Goal: Navigation & Orientation: Find specific page/section

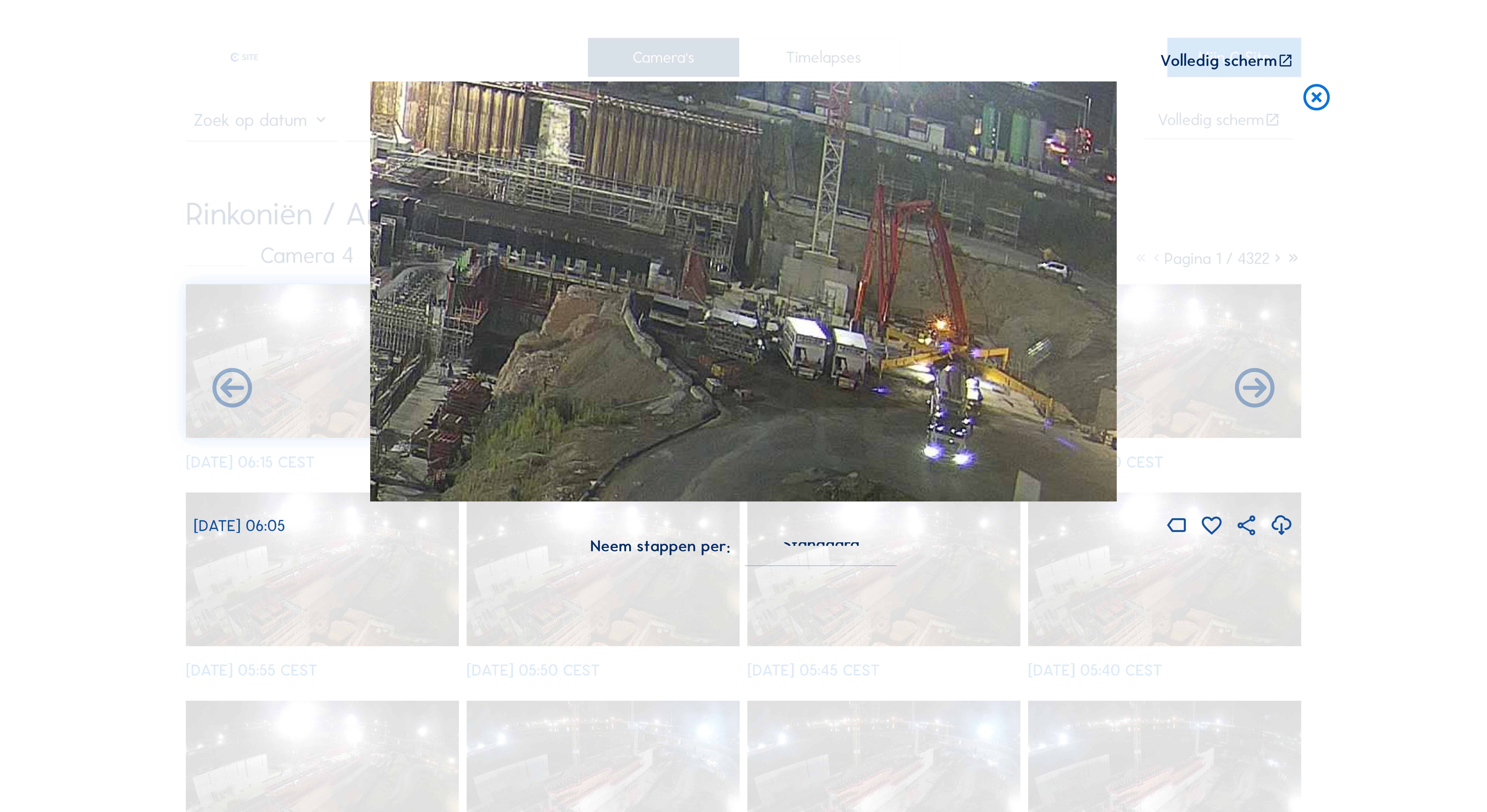
click at [1317, 93] on icon at bounding box center [1317, 98] width 32 height 32
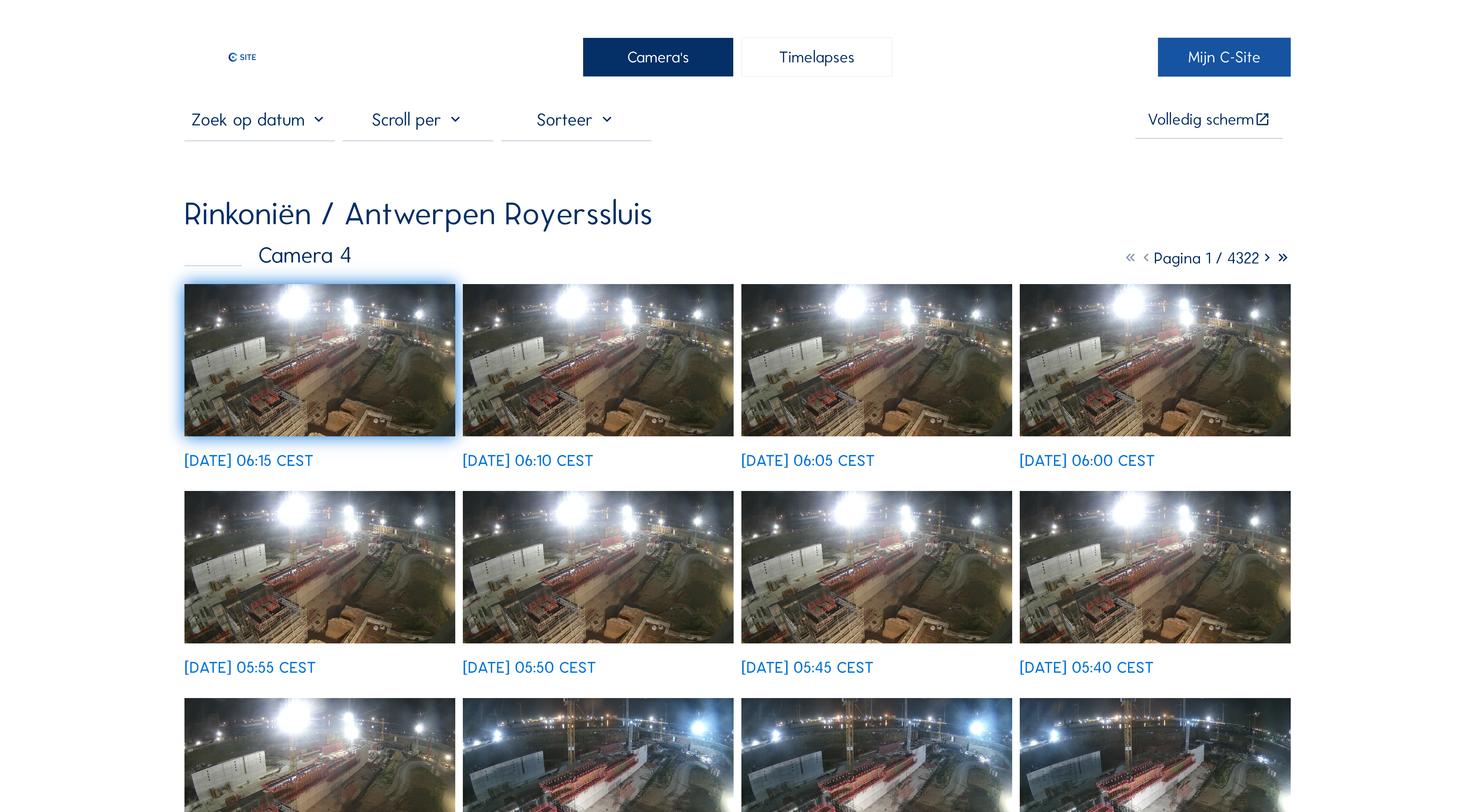
click at [1228, 57] on link "Mijn C-Site" at bounding box center [1224, 57] width 133 height 39
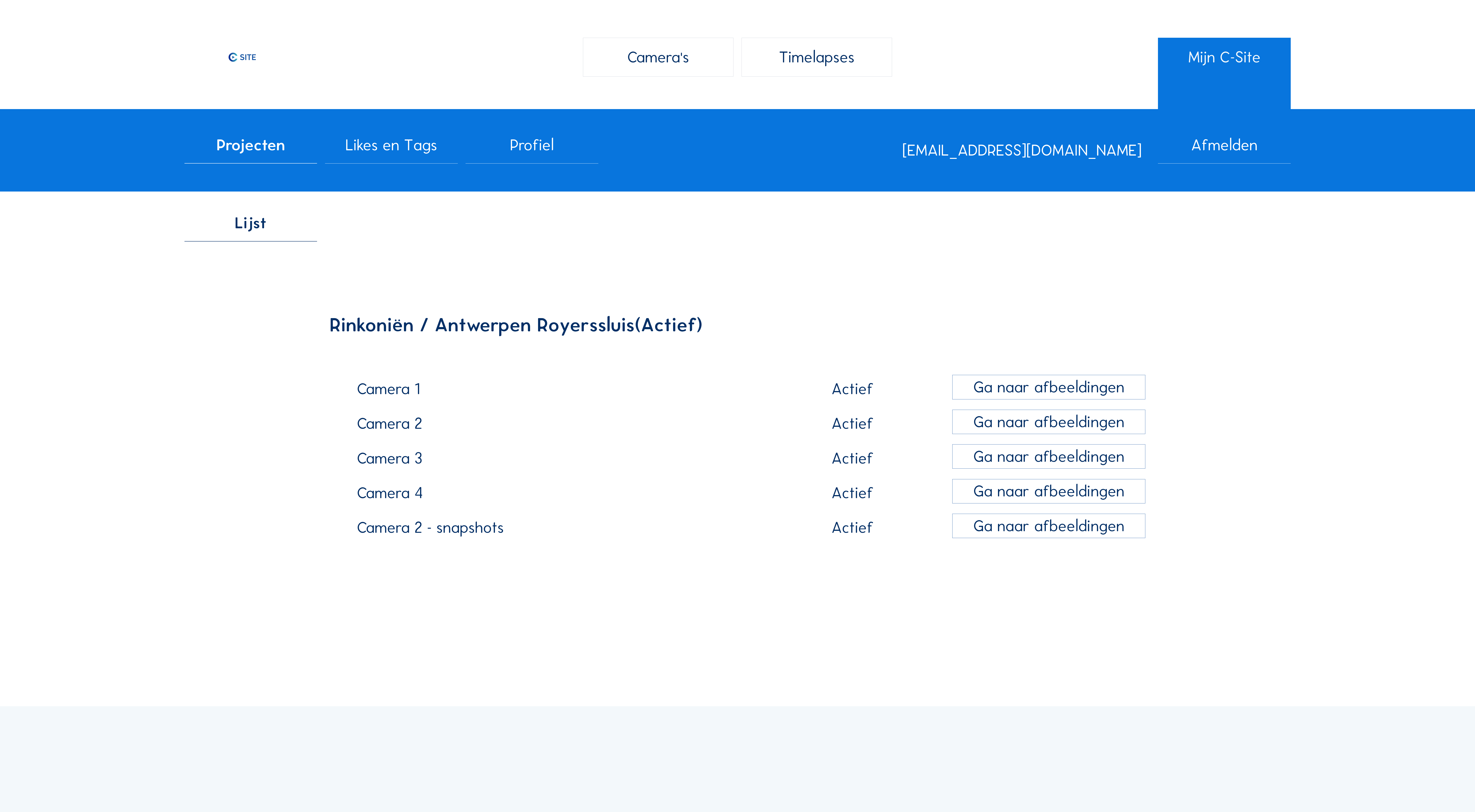
click at [388, 537] on div "Camera 2 - snapshots" at bounding box center [555, 528] width 395 height 18
click at [247, 148] on span "Projecten" at bounding box center [251, 144] width 68 height 16
click at [532, 146] on span "Profiel" at bounding box center [531, 144] width 43 height 16
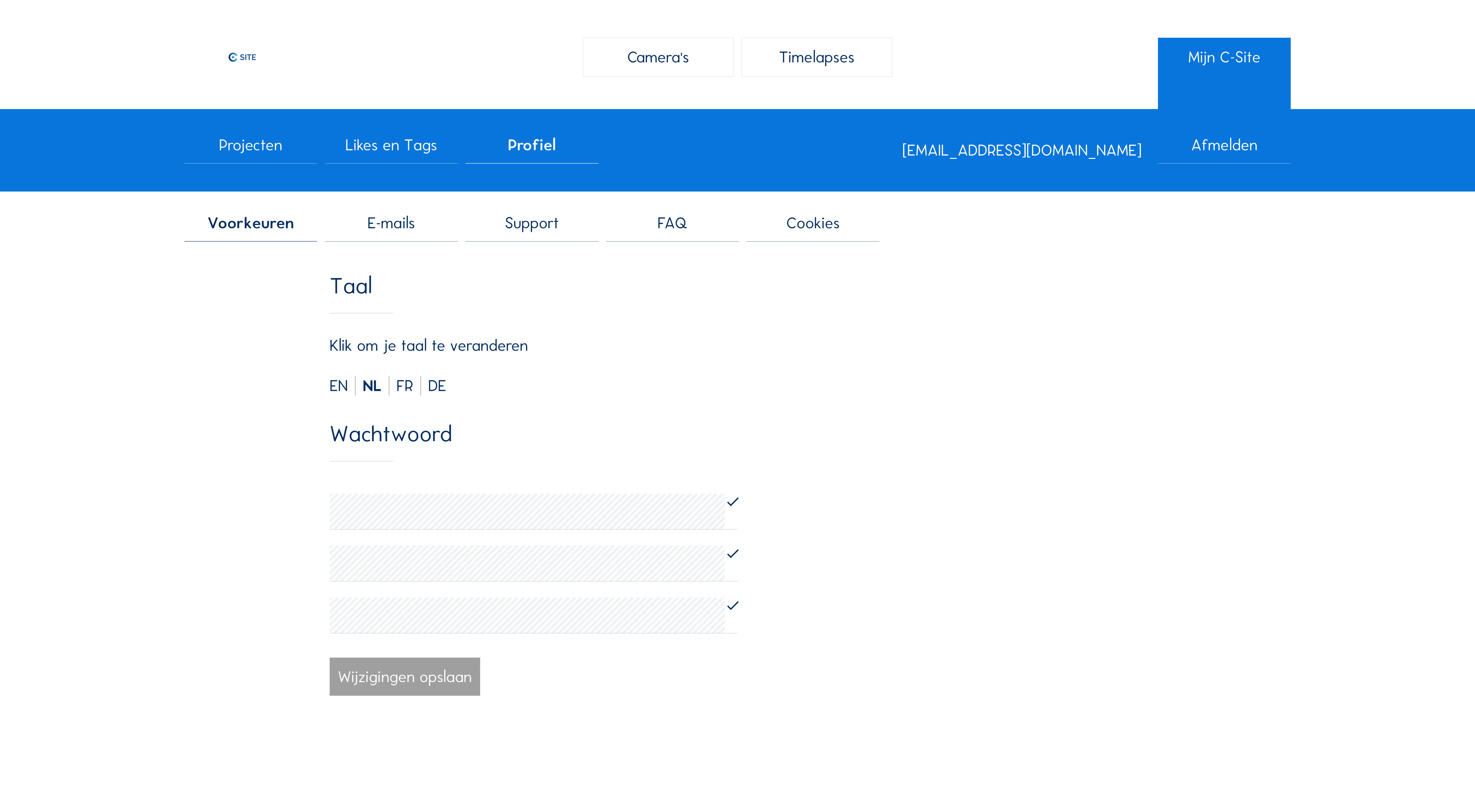
click at [413, 150] on span "Likes en Tags" at bounding box center [391, 144] width 92 height 16
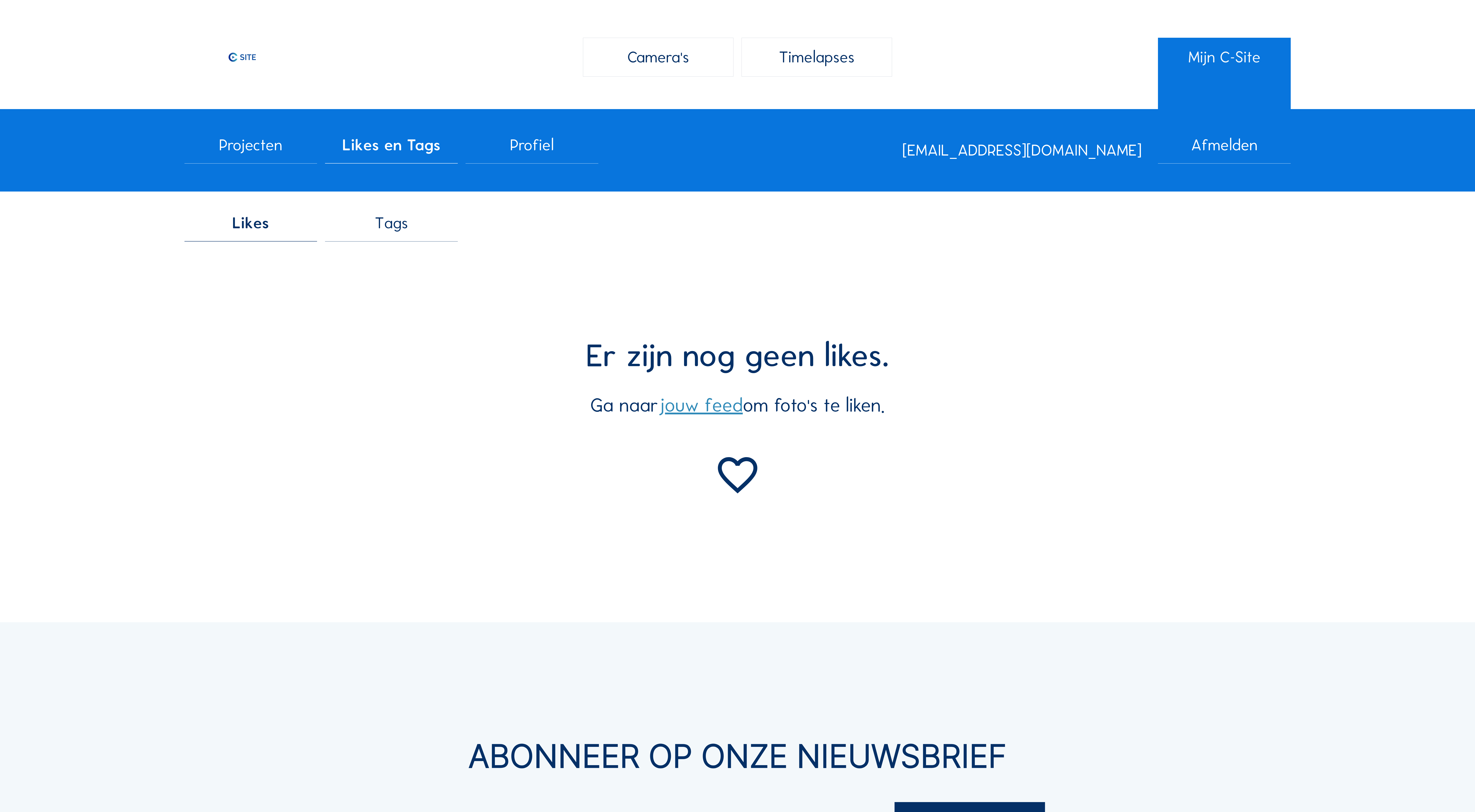
click at [233, 54] on img at bounding box center [242, 57] width 116 height 39
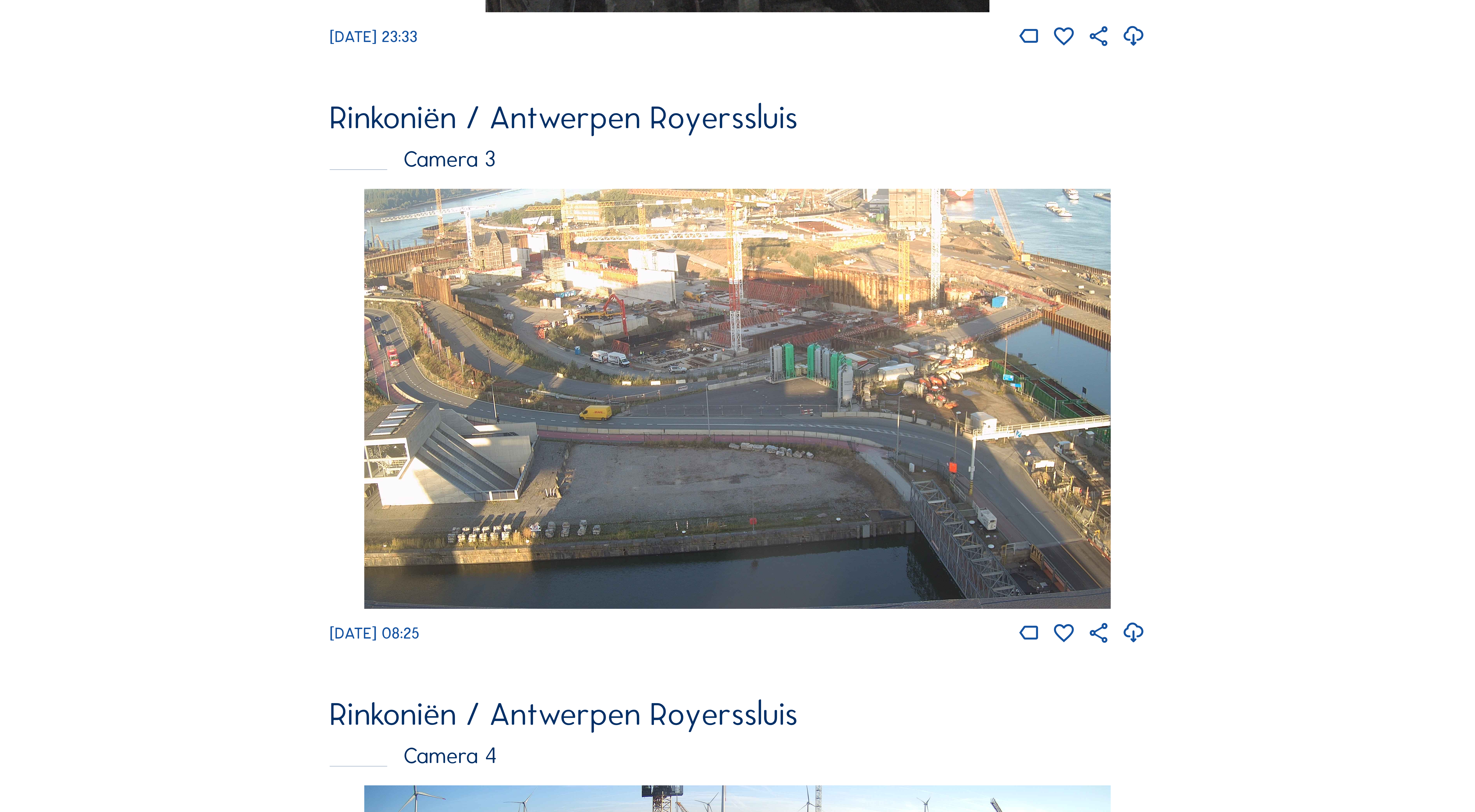
scroll to position [1407, 0]
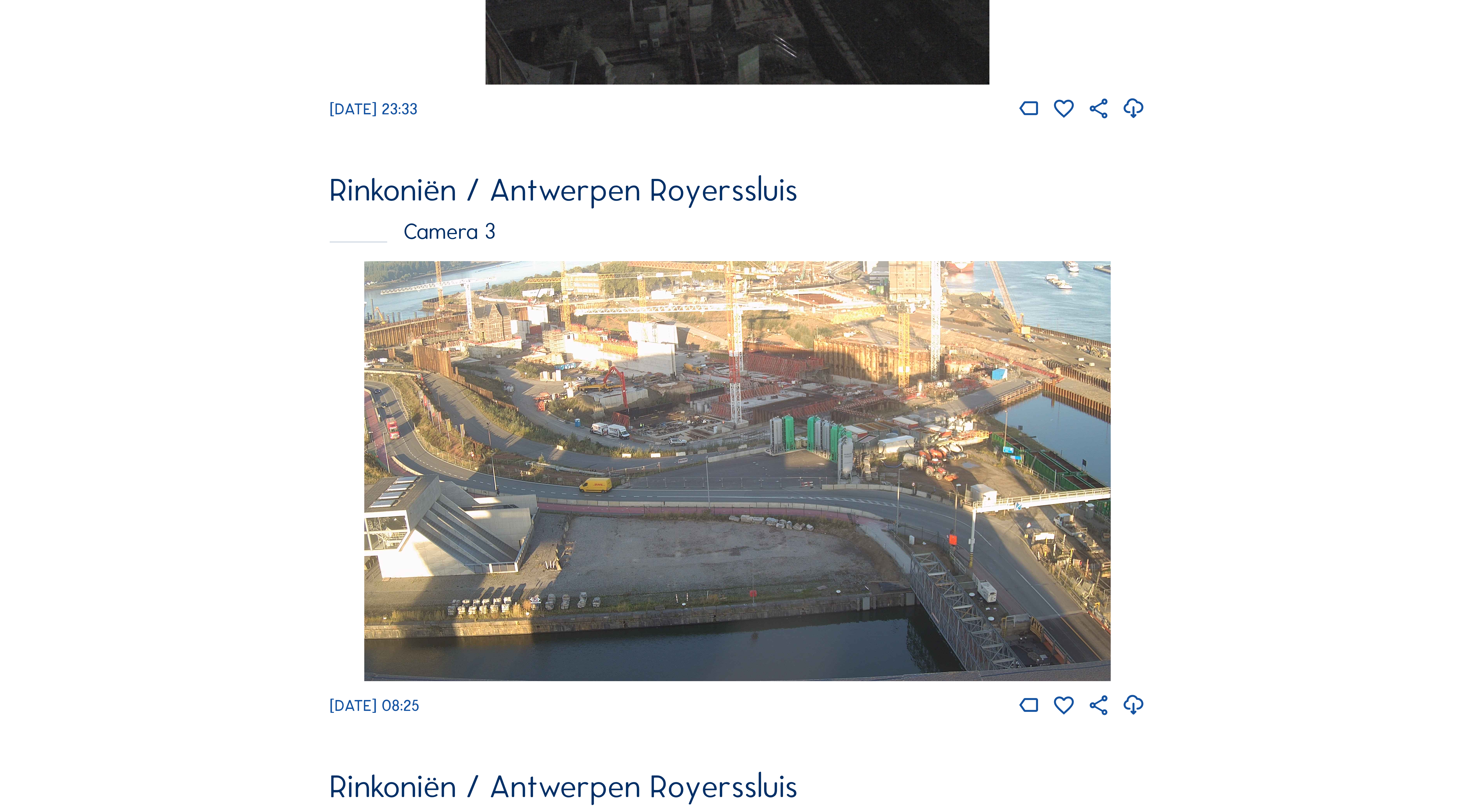
click at [742, 465] on img at bounding box center [738, 471] width 746 height 420
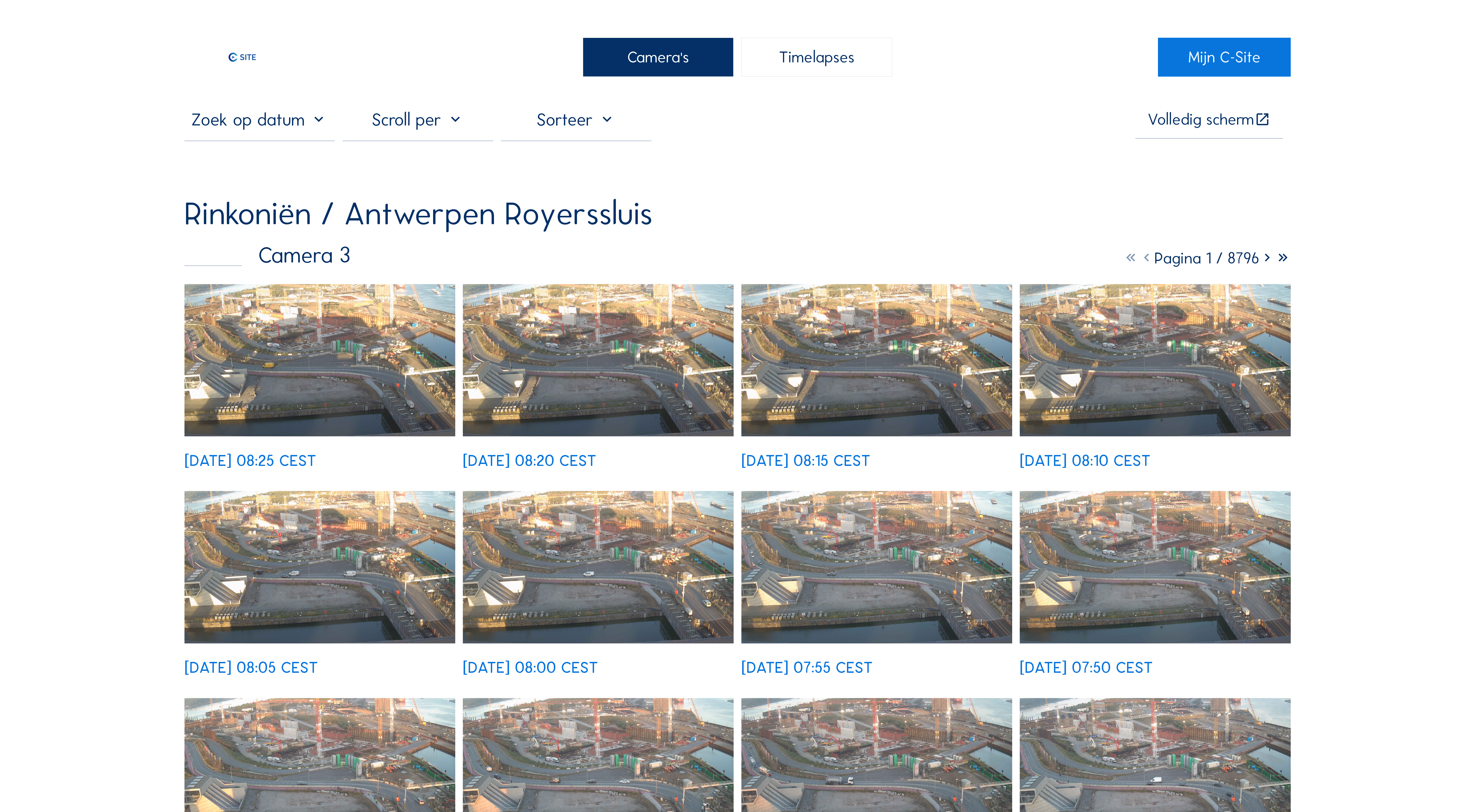
click at [336, 369] on img at bounding box center [319, 360] width 271 height 152
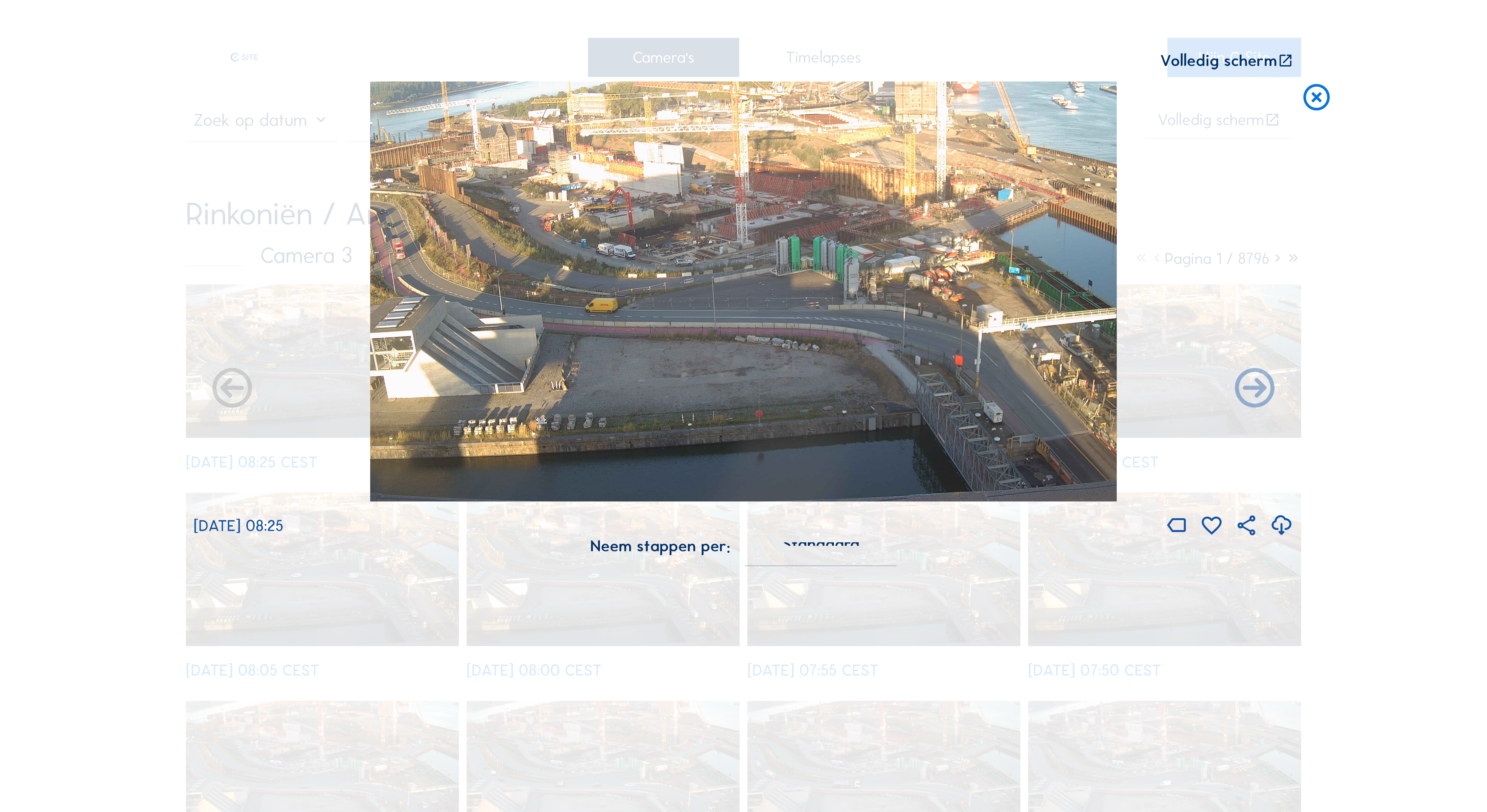
click at [1284, 64] on icon at bounding box center [1285, 61] width 16 height 16
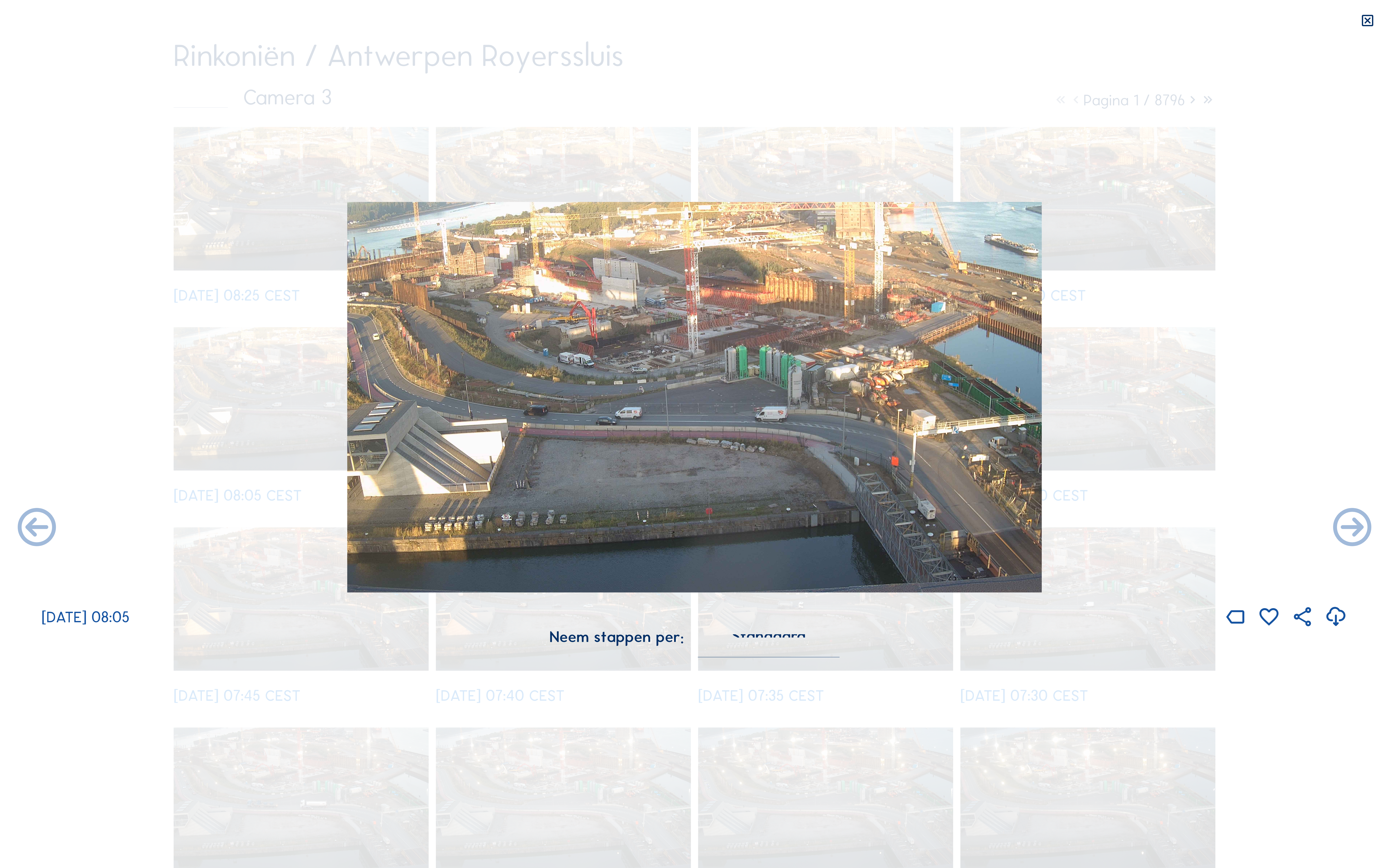
click at [1252, 362] on div "[DATE] 08:05" at bounding box center [694, 415] width 1389 height 428
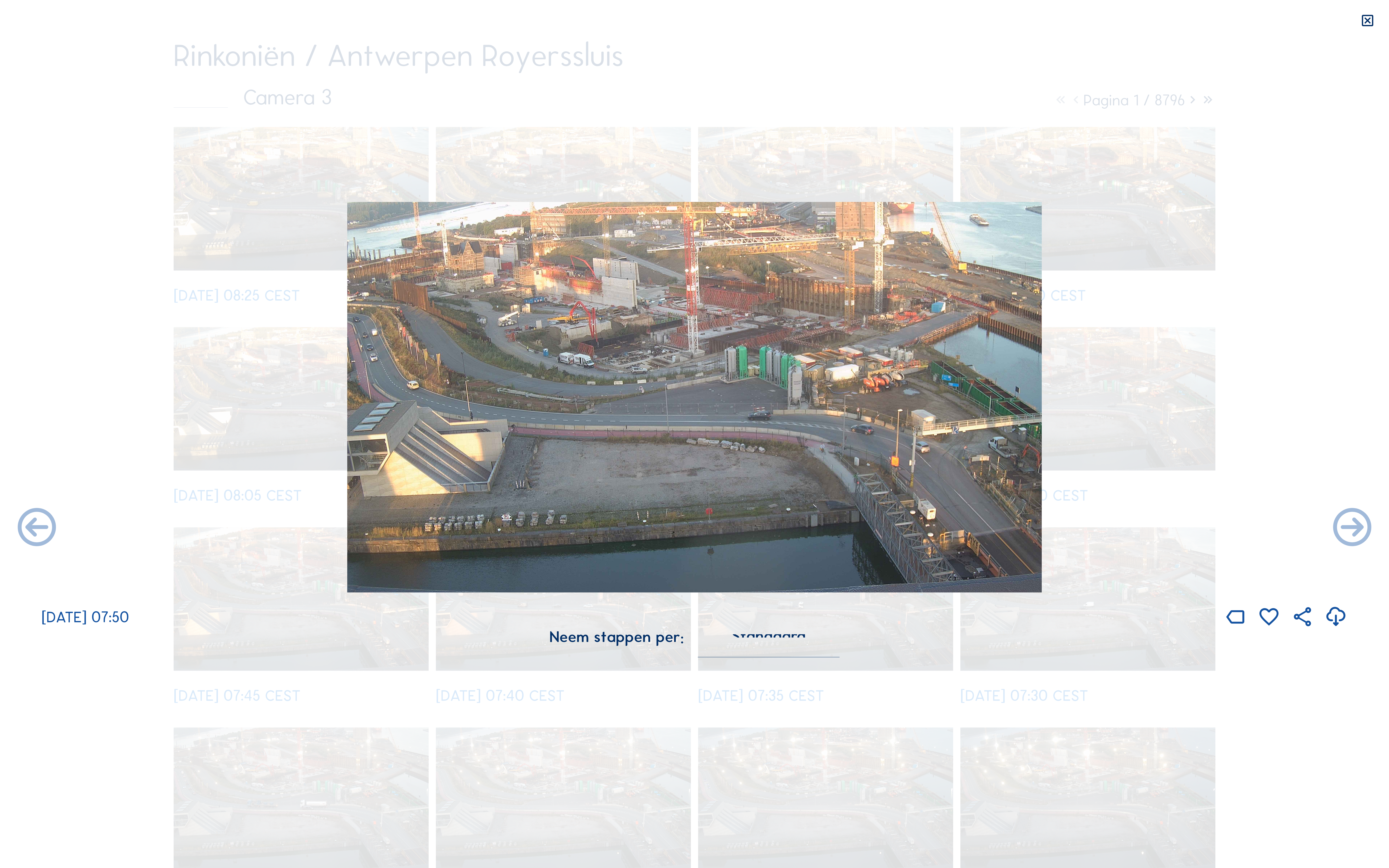
click at [1370, 21] on icon at bounding box center [1367, 20] width 15 height 16
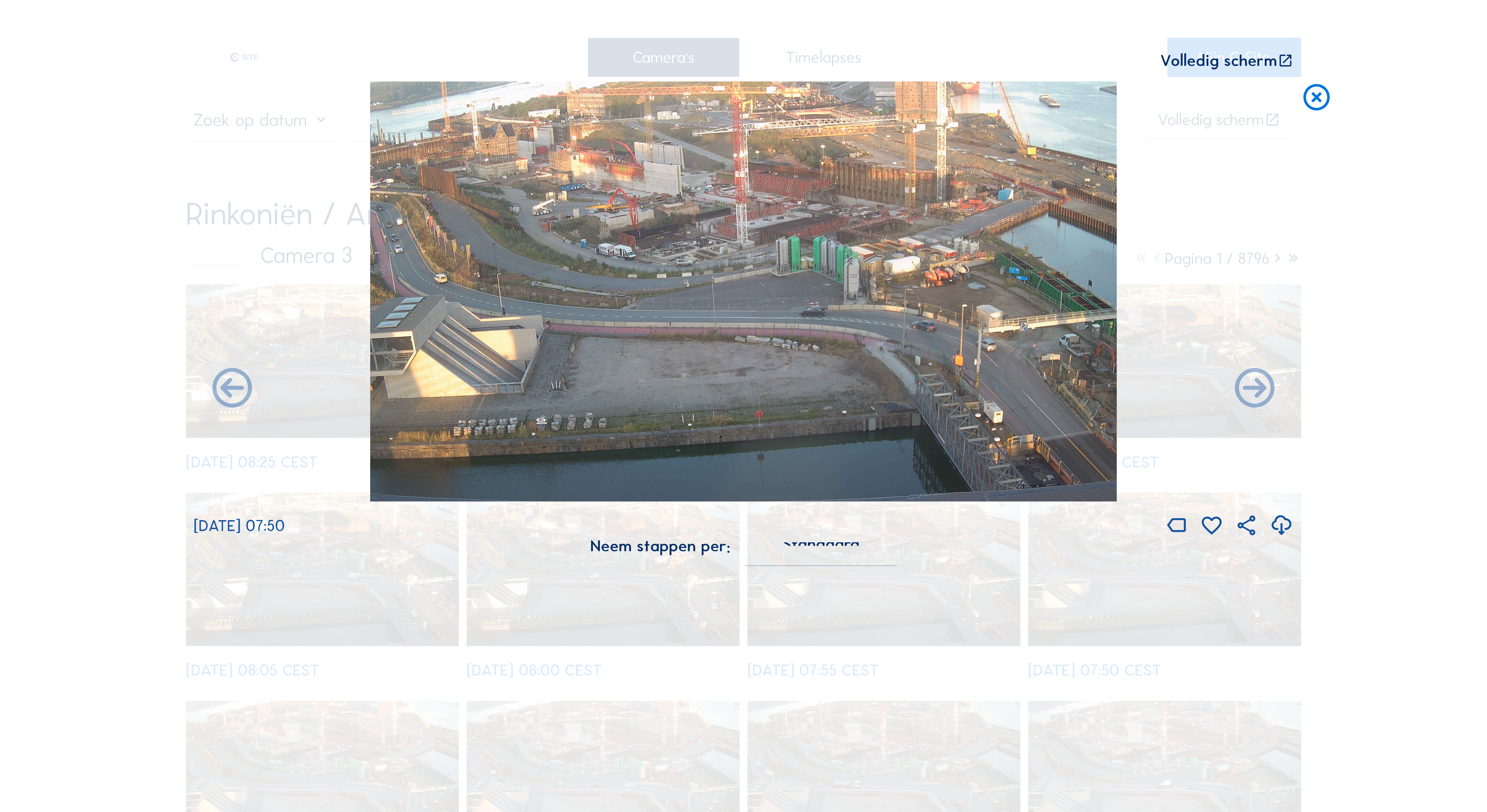
click at [1318, 96] on icon at bounding box center [1317, 98] width 32 height 32
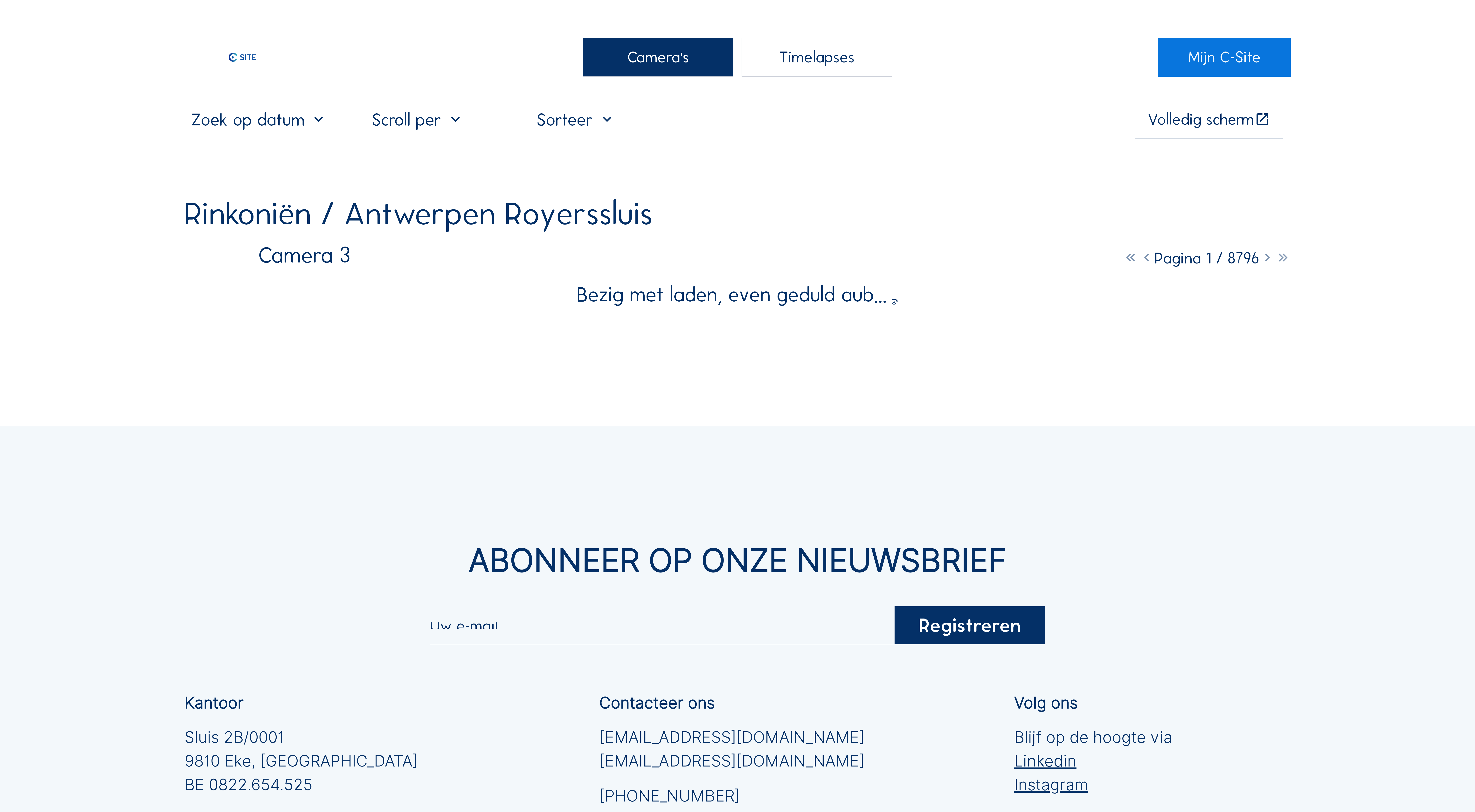
click at [1379, 214] on div "Camera's Timelapses Mijn C-Site Volledig scherm Rinkoniën / Antwerpen Royersslu…" at bounding box center [737, 534] width 1475 height 1068
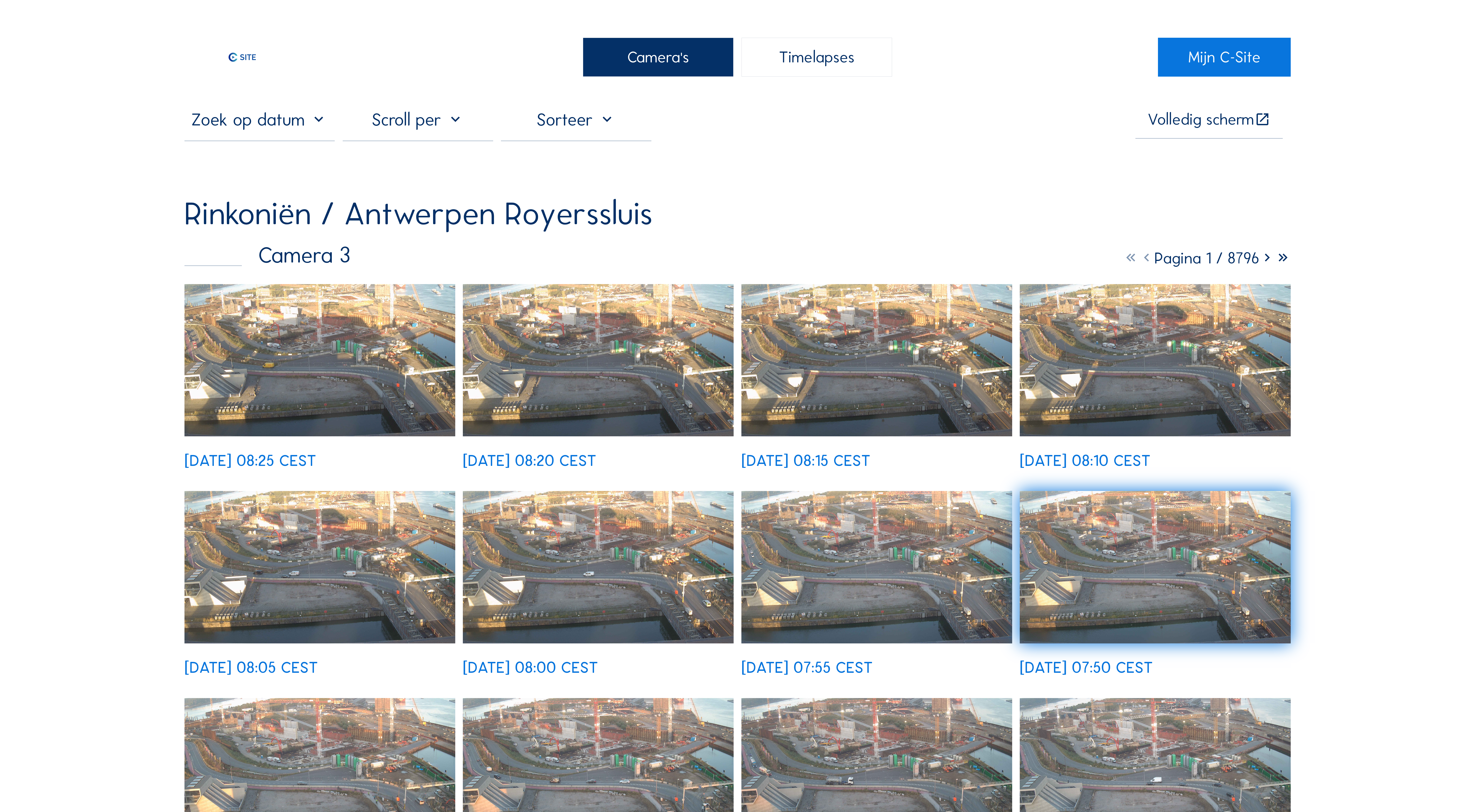
drag, startPoint x: 1090, startPoint y: 205, endPoint x: 963, endPoint y: 231, distance: 129.6
click at [963, 230] on div "Rinkoniën / Antwerpen Royerssluis" at bounding box center [737, 213] width 1106 height 32
click at [1261, 120] on icon at bounding box center [1262, 119] width 16 height 16
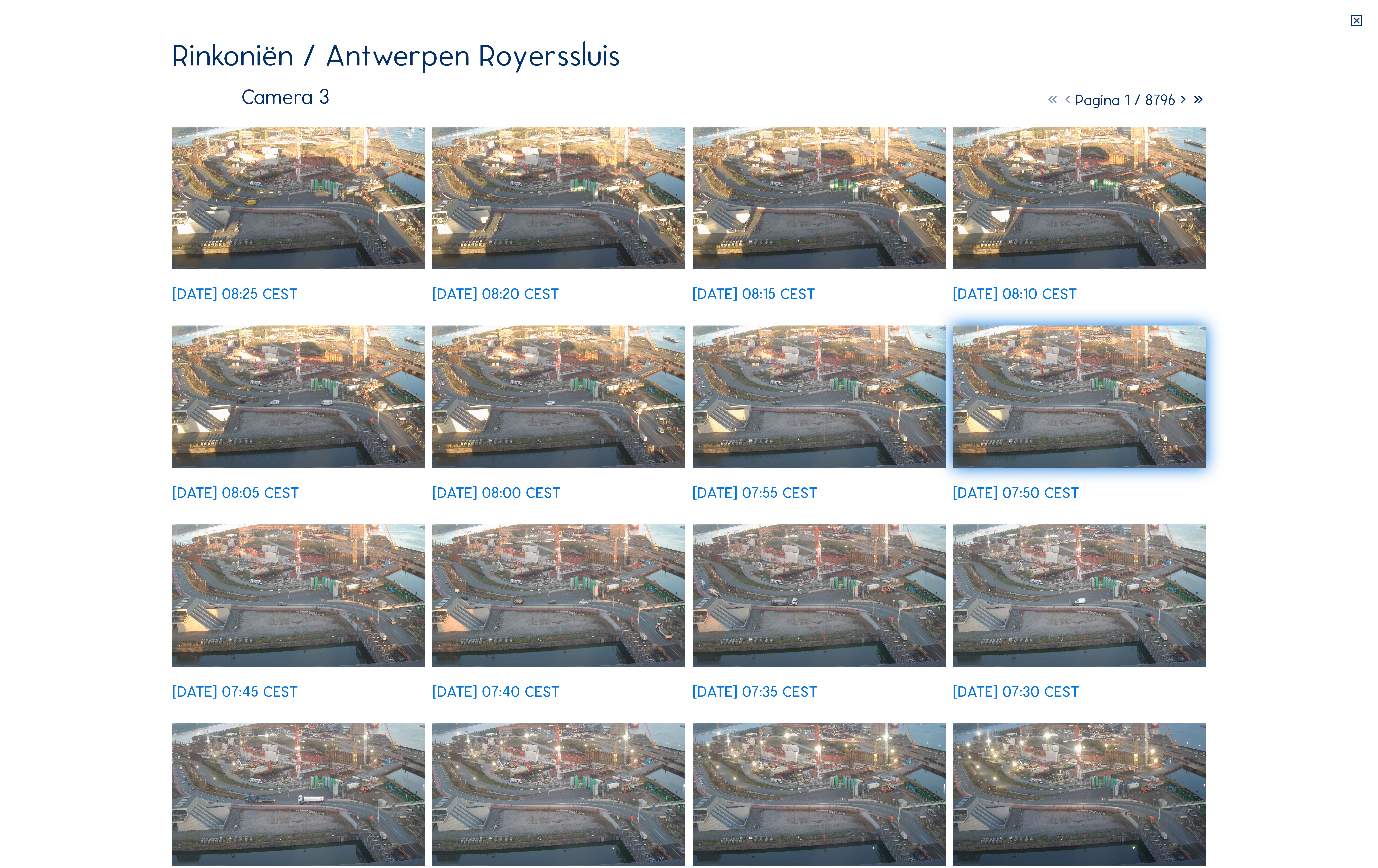
click at [349, 207] on img at bounding box center [299, 198] width 253 height 142
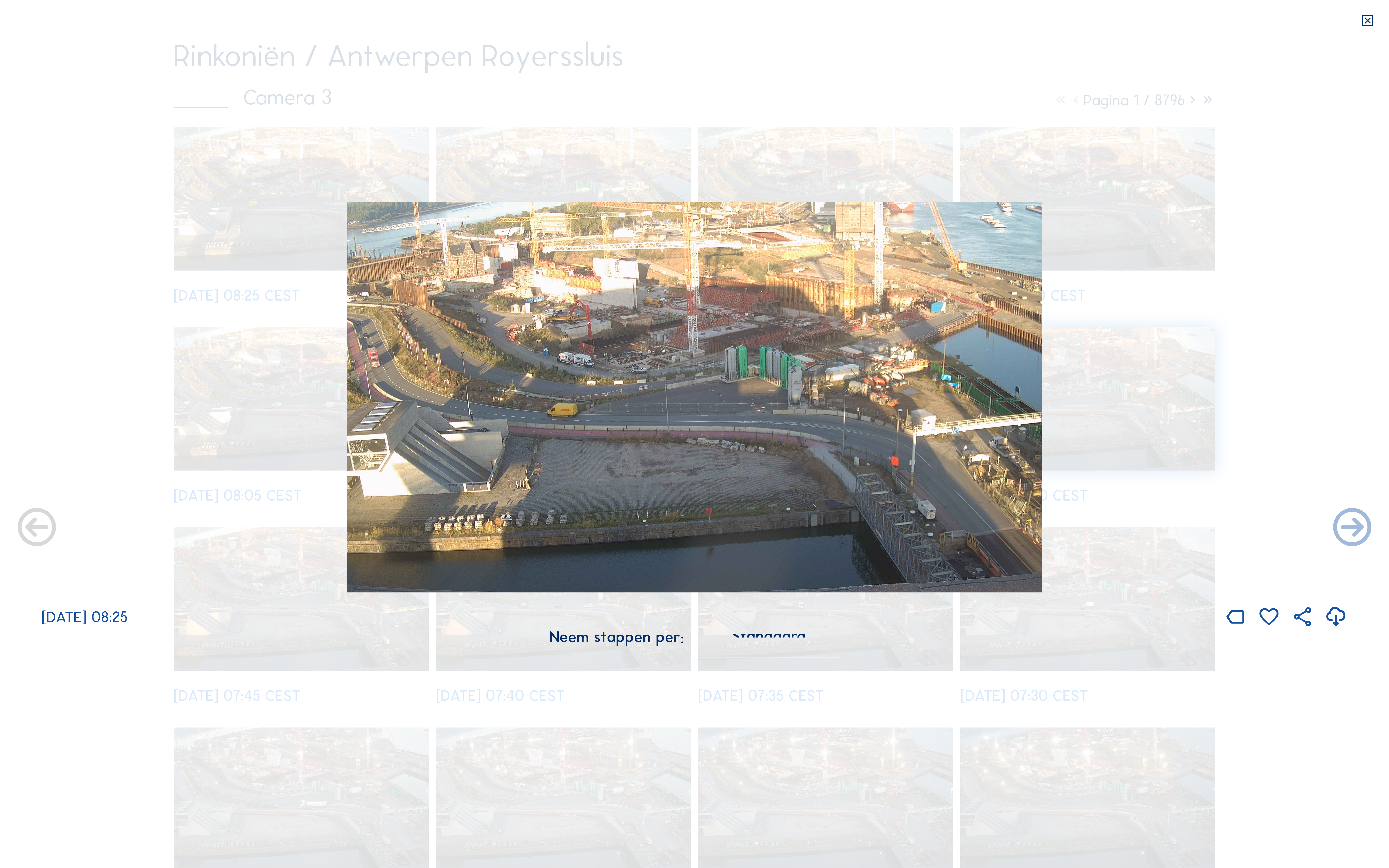
click at [932, 303] on img at bounding box center [694, 397] width 694 height 390
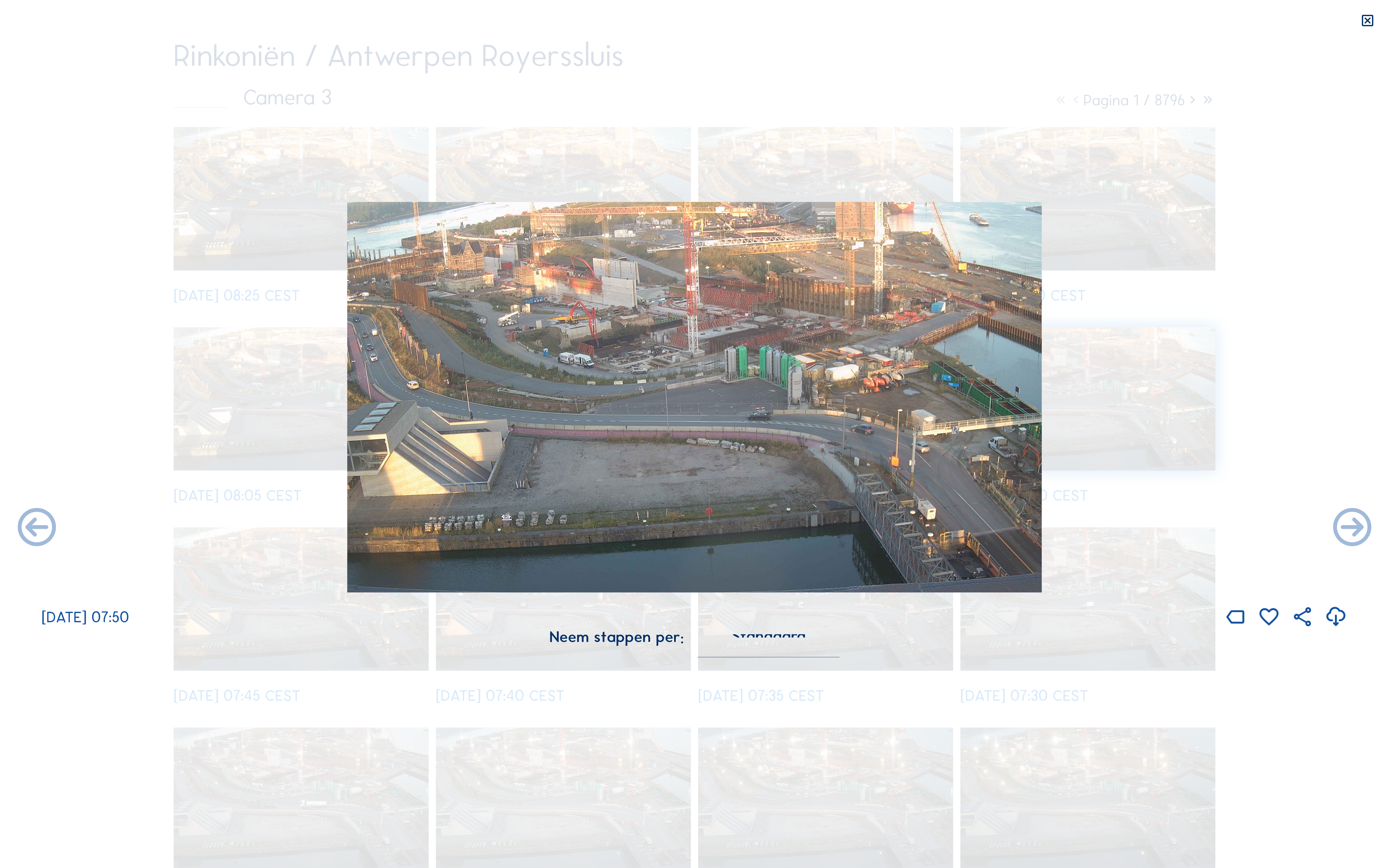
click at [1366, 23] on icon at bounding box center [1367, 20] width 15 height 16
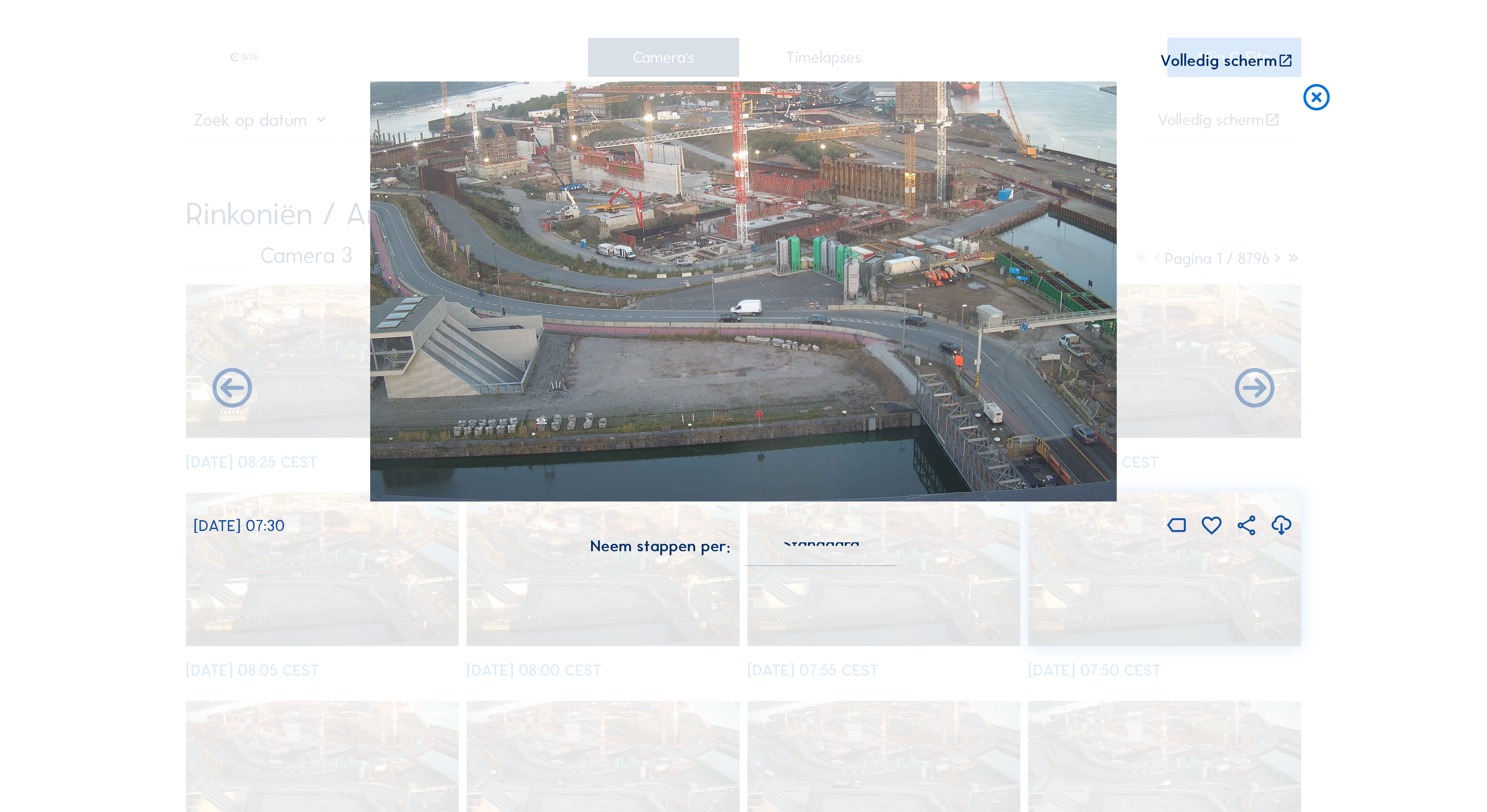
click at [1286, 57] on icon at bounding box center [1285, 61] width 16 height 16
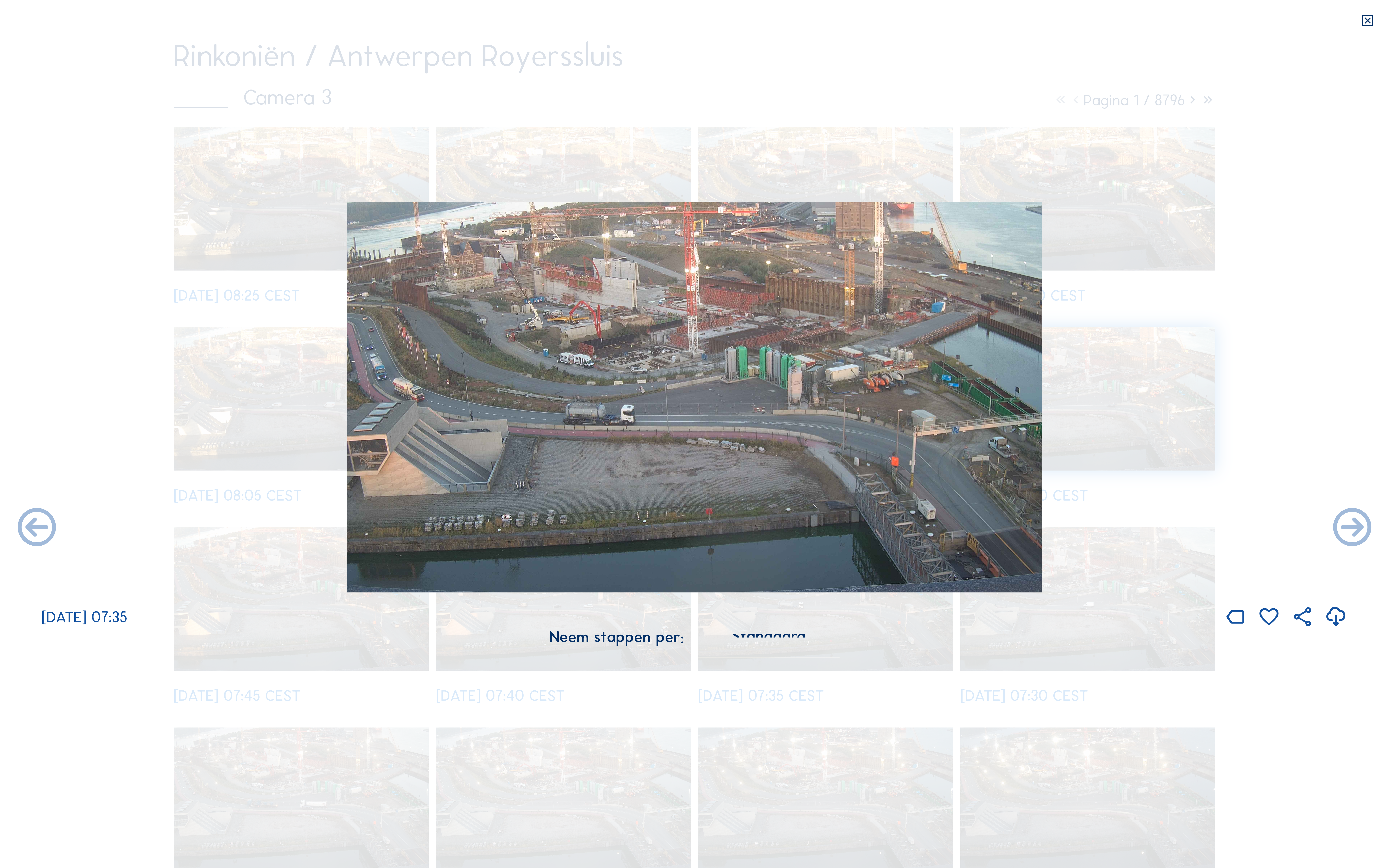
click at [745, 119] on div "Scroll om door de tijd te reizen | Druk op de 'Alt'-knop + scroll om te Zoomen …" at bounding box center [694, 434] width 1389 height 868
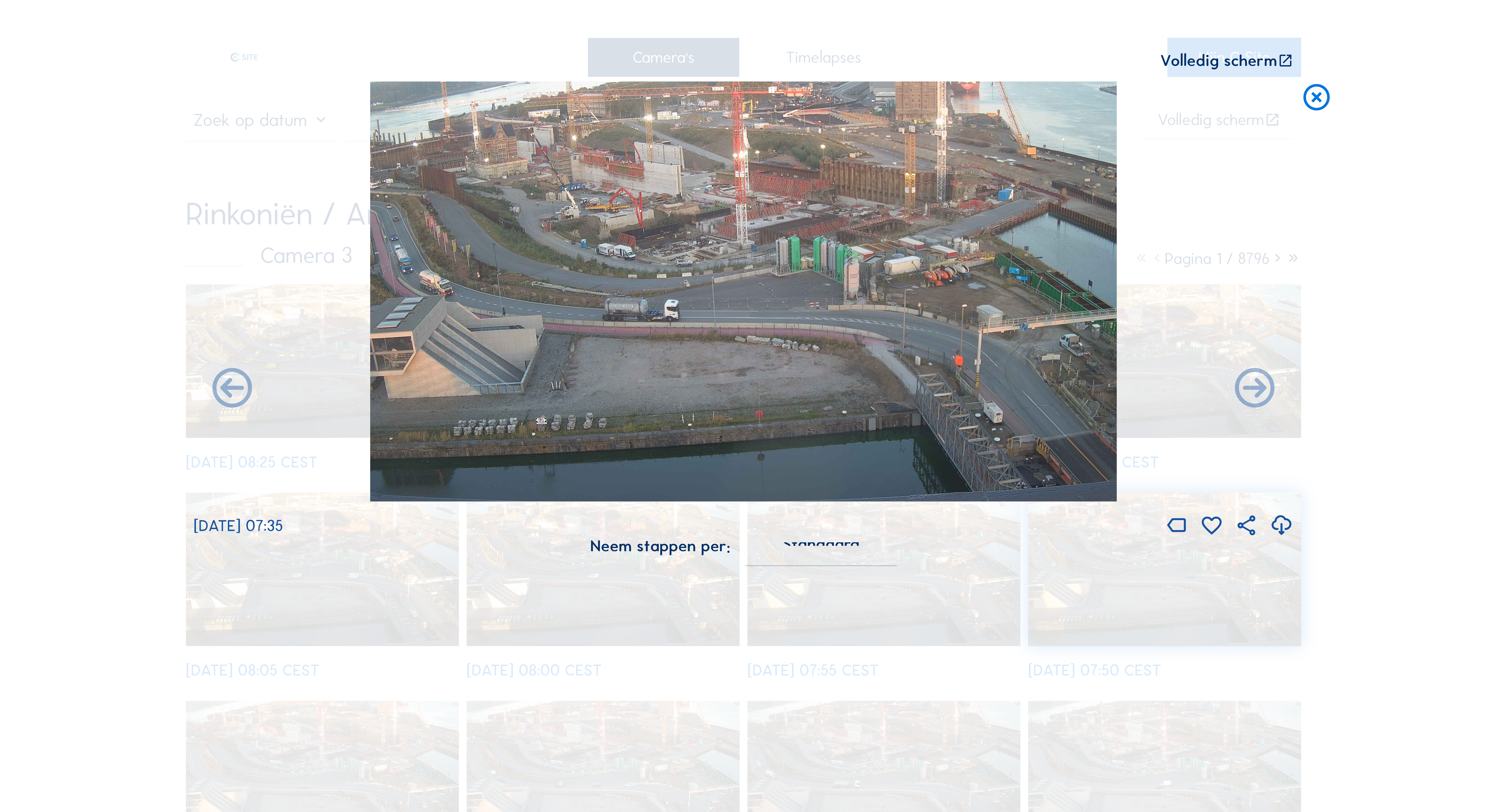
drag, startPoint x: 1325, startPoint y: 103, endPoint x: 1304, endPoint y: 103, distance: 21.0
click at [1325, 103] on icon at bounding box center [1317, 98] width 32 height 32
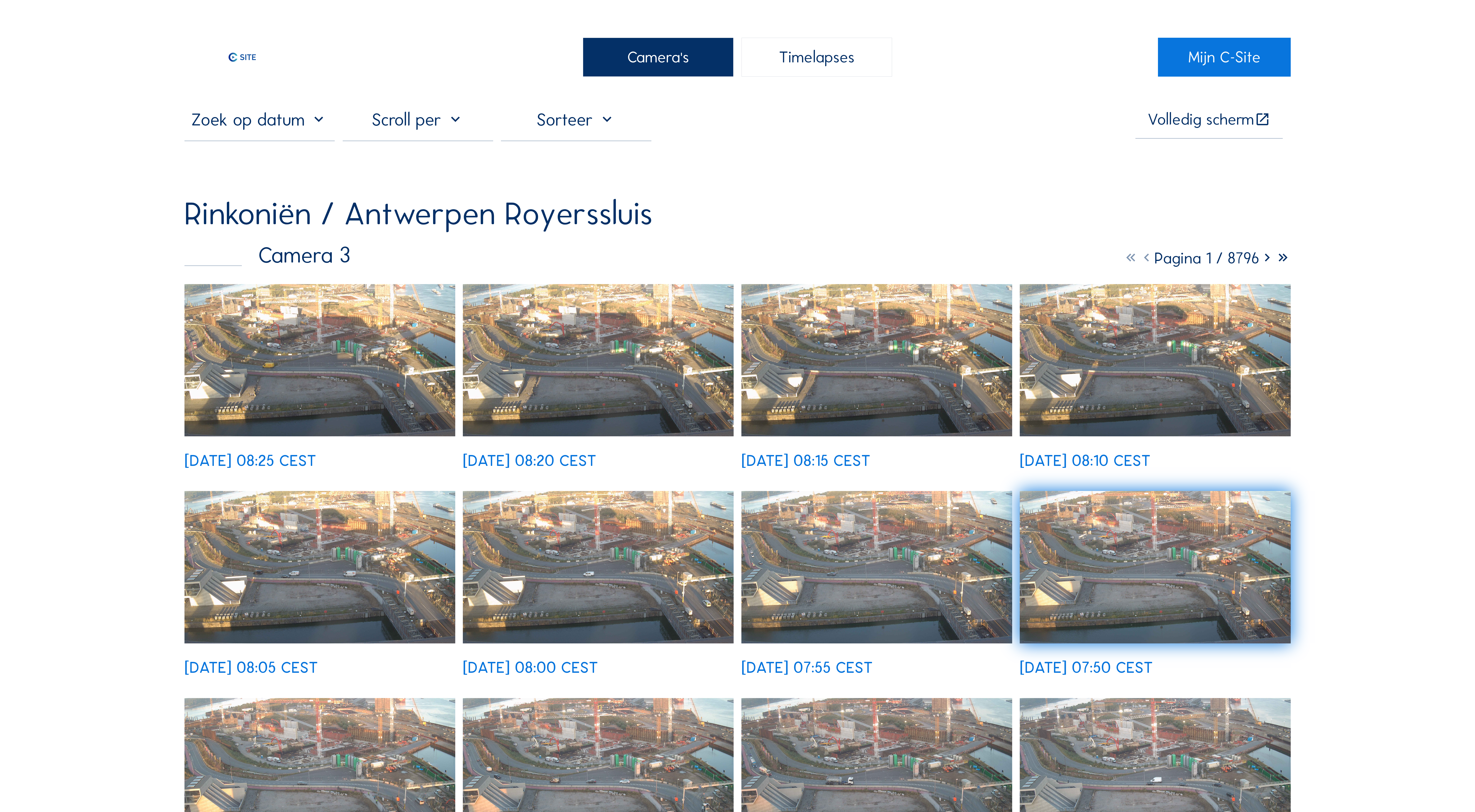
click at [692, 54] on div "Camera's" at bounding box center [658, 57] width 151 height 39
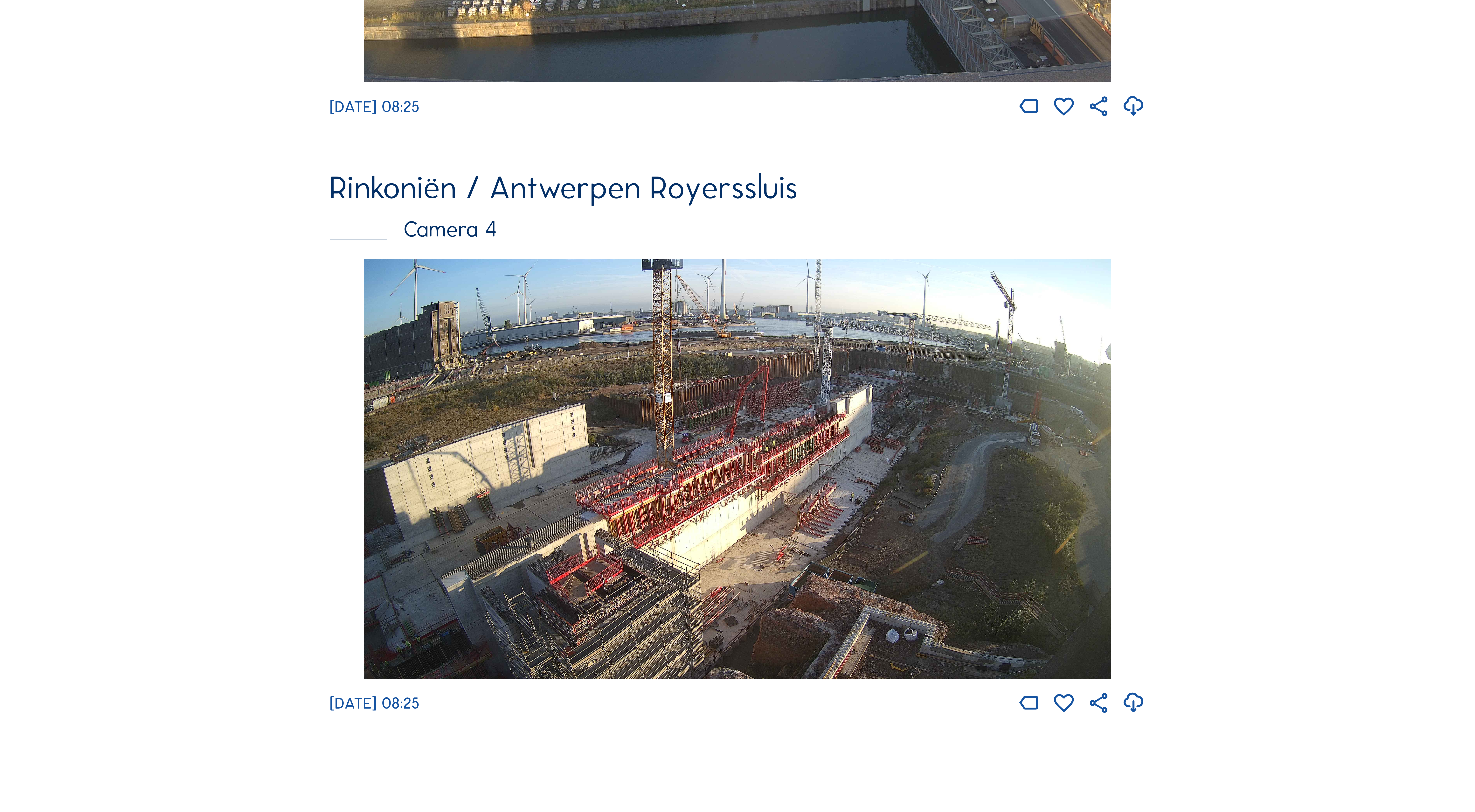
scroll to position [2029, 0]
